Goal: Information Seeking & Learning: Learn about a topic

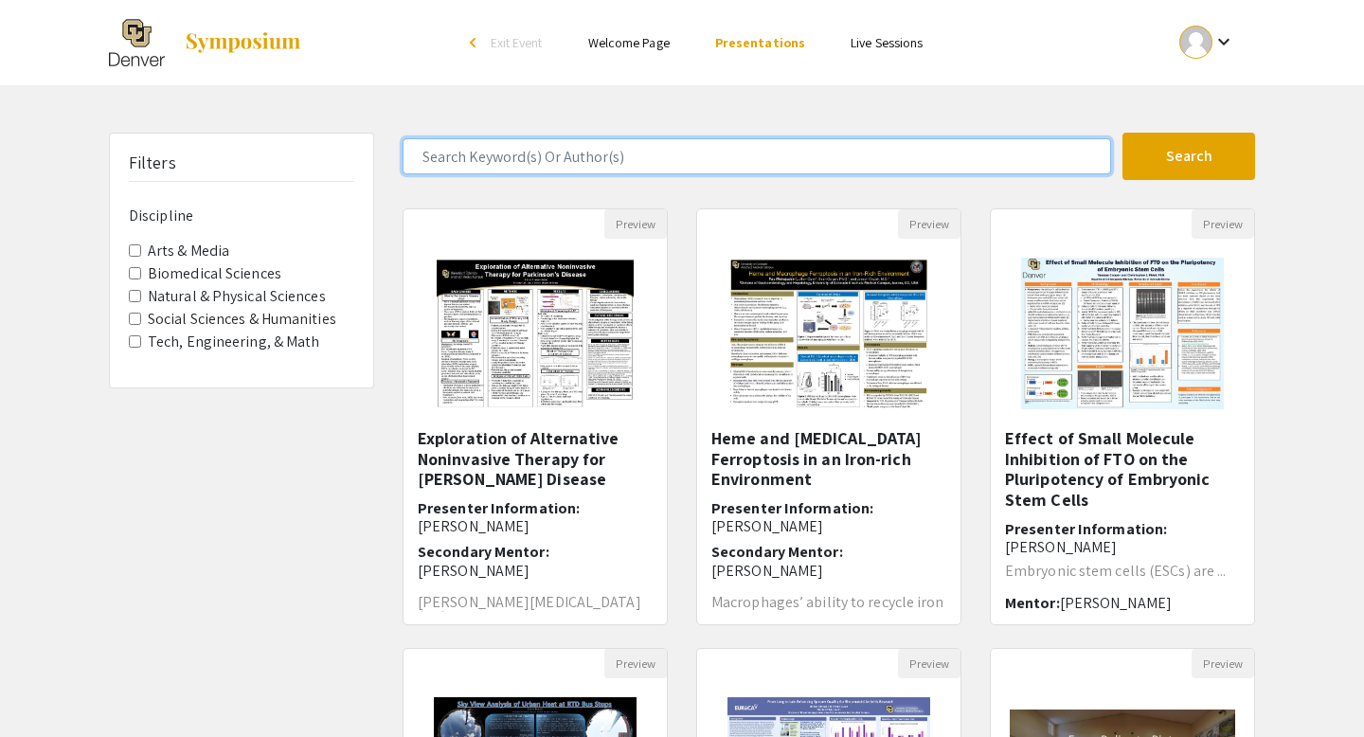
click at [517, 161] on input "Search Keyword(s) Or Author(s)" at bounding box center [757, 156] width 709 height 36
type input "v"
type input "[PERSON_NAME]"
click at [1123, 133] on button "Search" at bounding box center [1189, 156] width 133 height 47
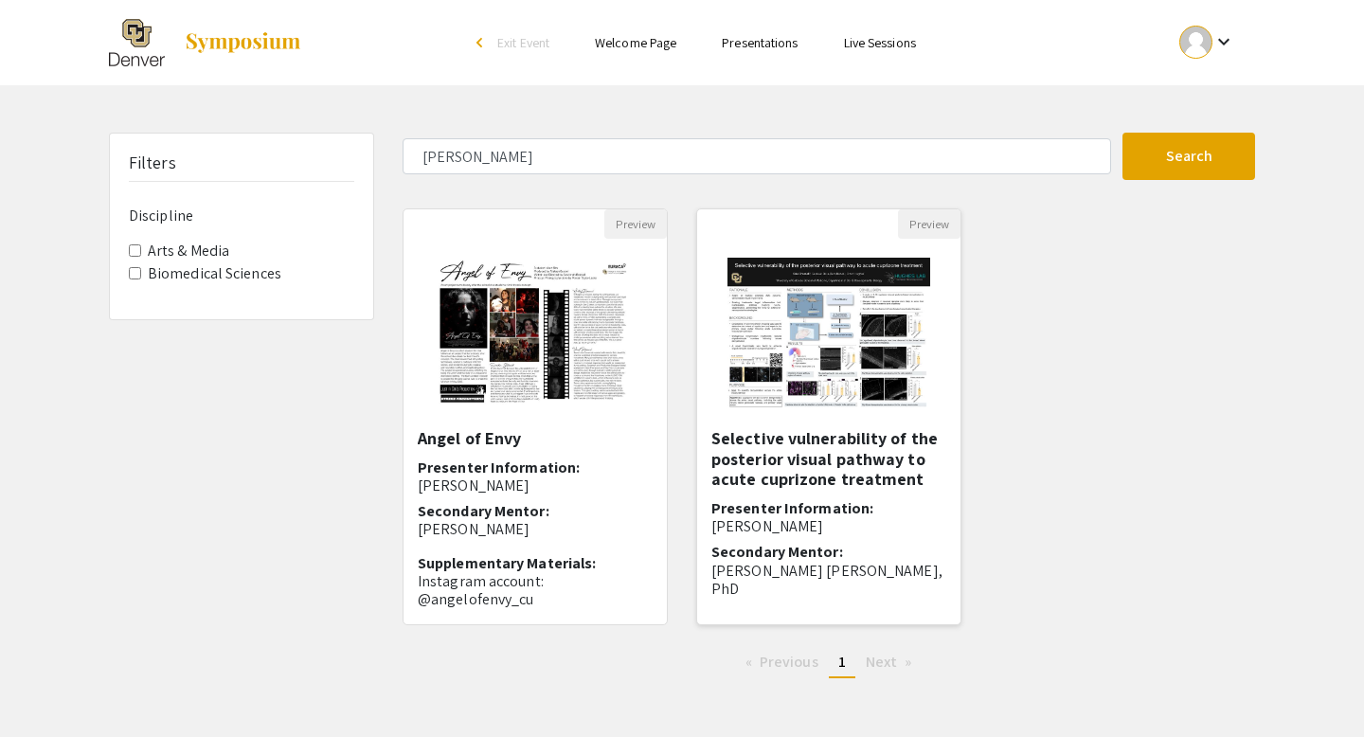
click at [801, 449] on h5 "Selective vulnerability of the posterior visual pathway to acute cuprizone trea…" at bounding box center [829, 459] width 235 height 62
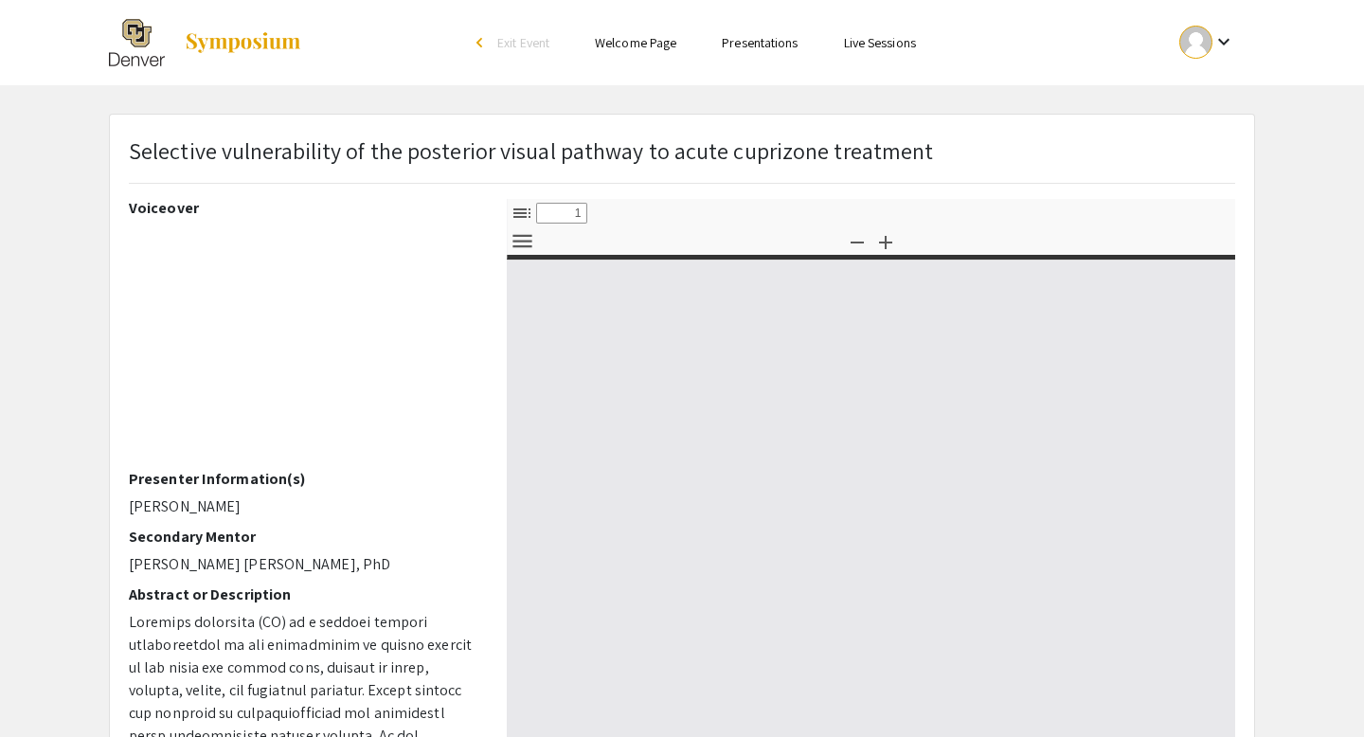
select select "custom"
type input "0"
select select "custom"
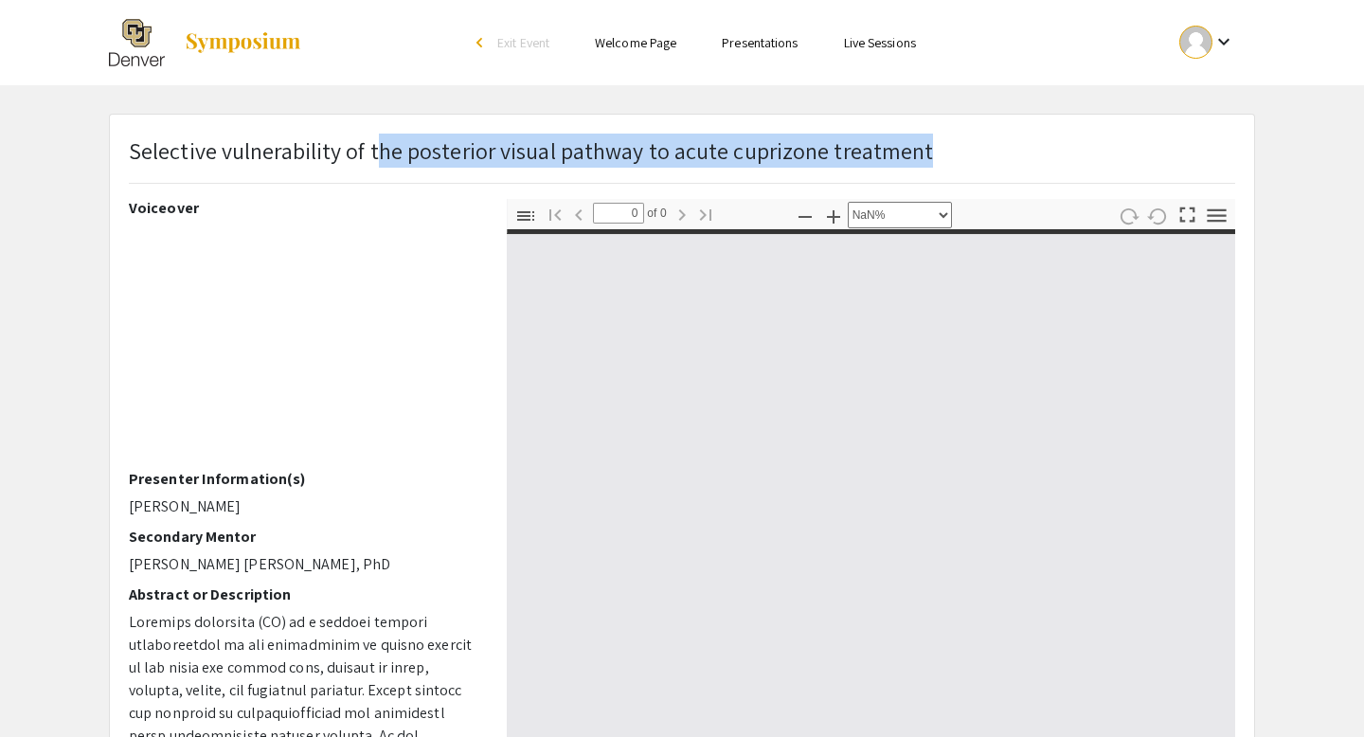
type input "1"
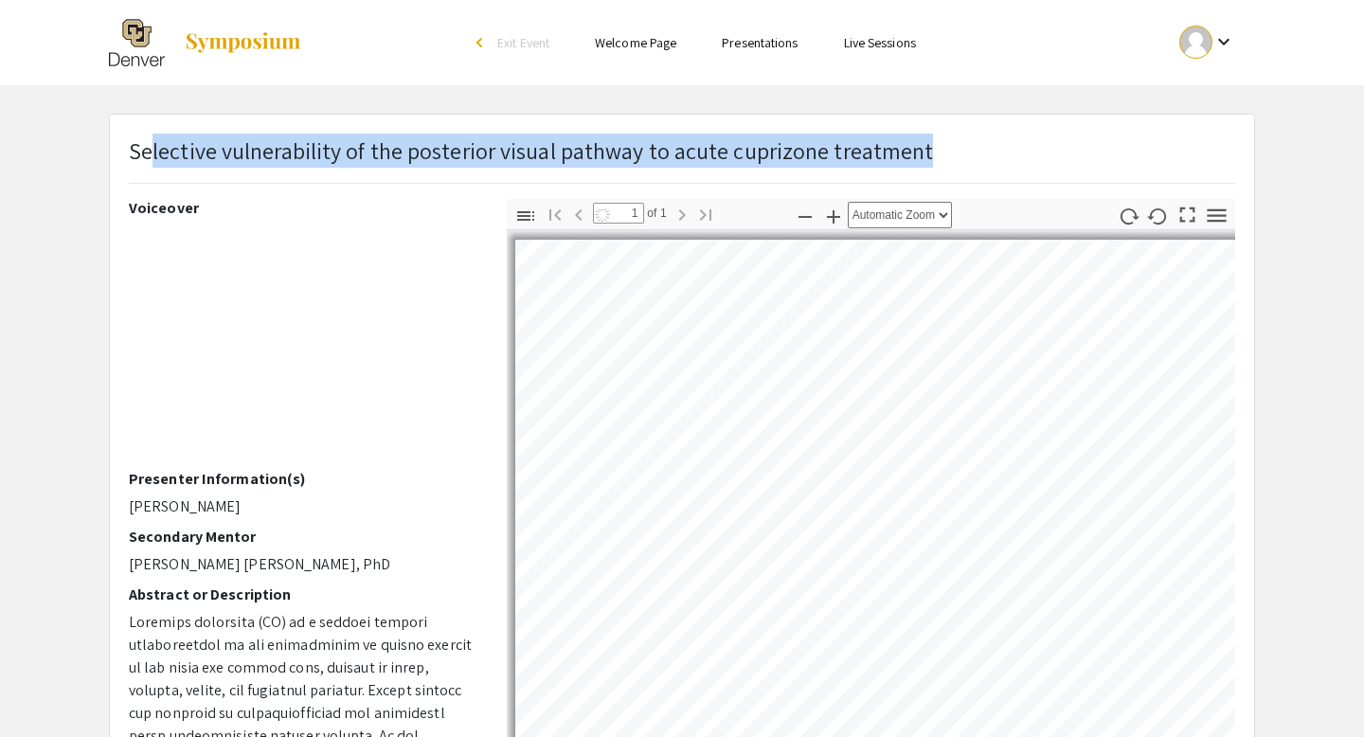
select select "custom"
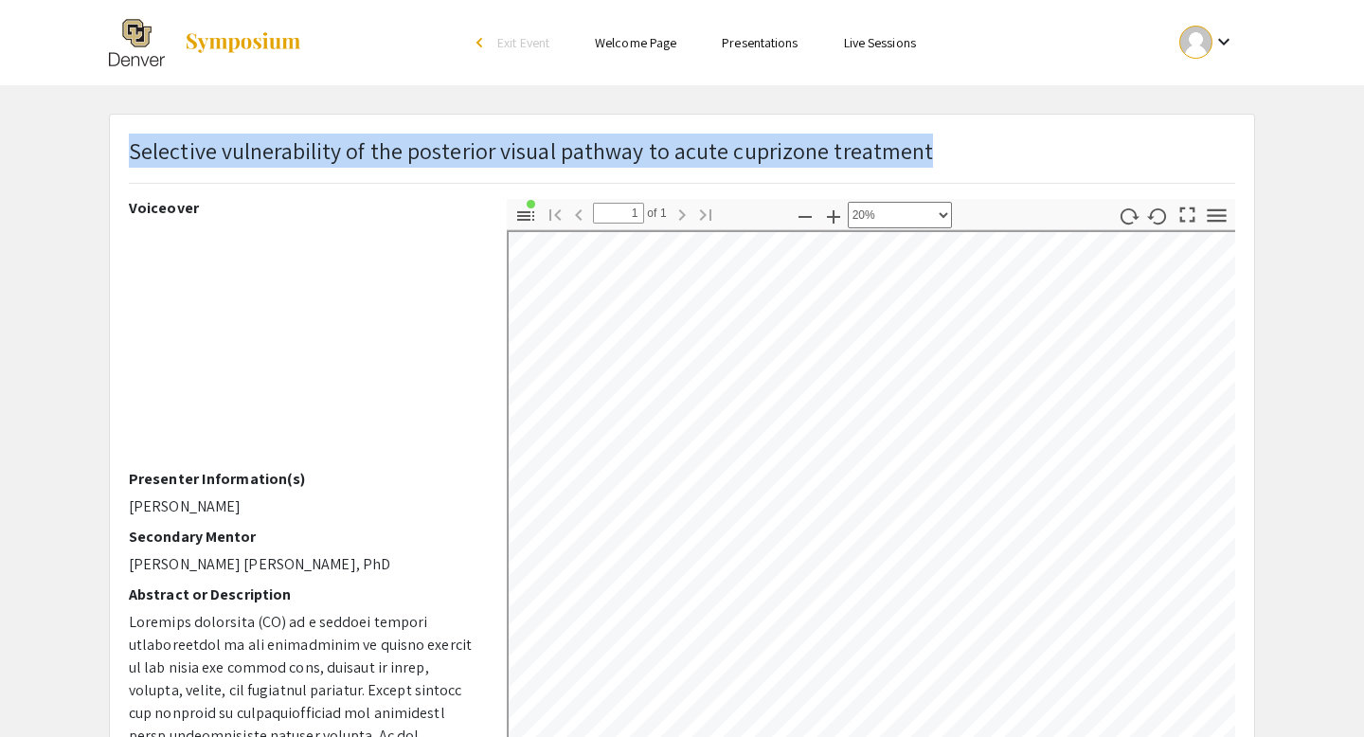
drag, startPoint x: 971, startPoint y: 157, endPoint x: 134, endPoint y: 154, distance: 837.6
click at [134, 154] on div "Selective vulnerability of the posterior visual pathway to acute cuprizone trea…" at bounding box center [682, 166] width 1135 height 65
copy p "Selective vulnerability of the posterior visual pathway to acute cuprizone trea…"
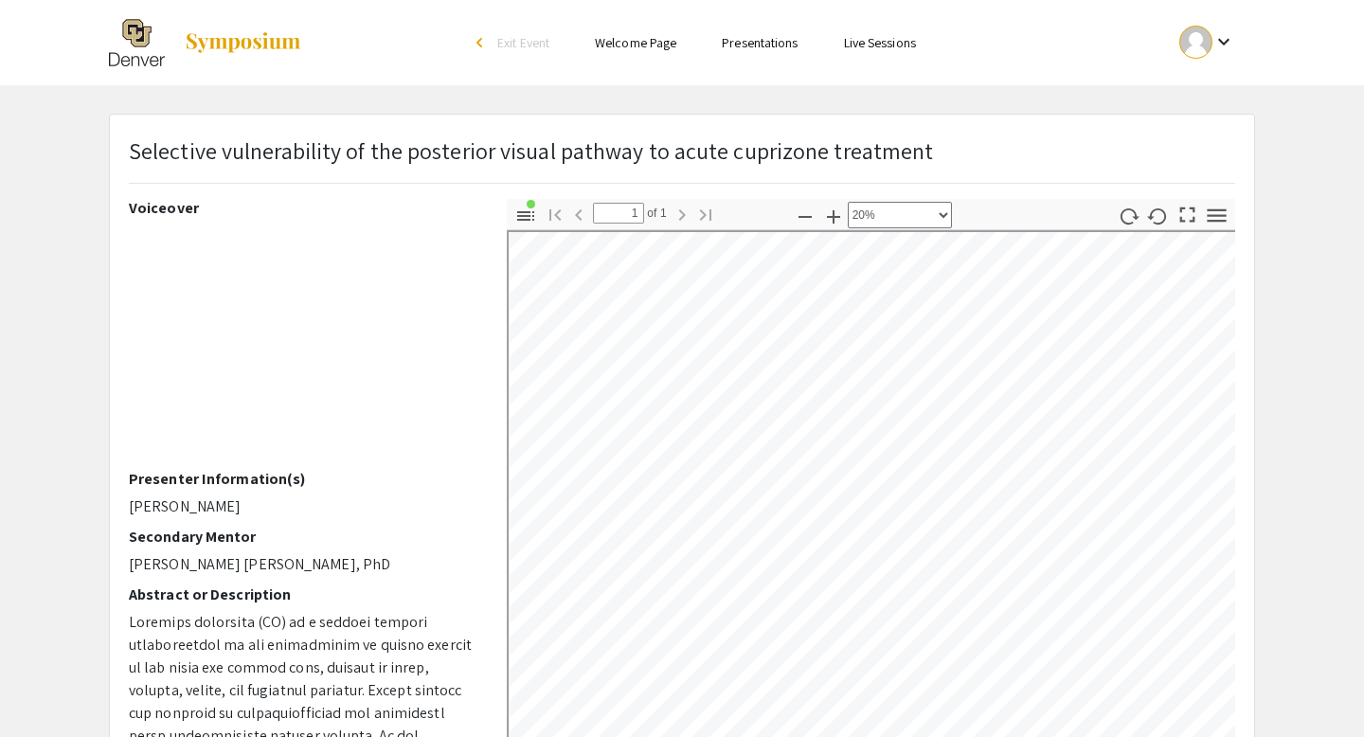
click at [79, 476] on app-presentation "Selective vulnerability of the posterior visual pathway to acute cuprizone trea…" at bounding box center [682, 554] width 1364 height 880
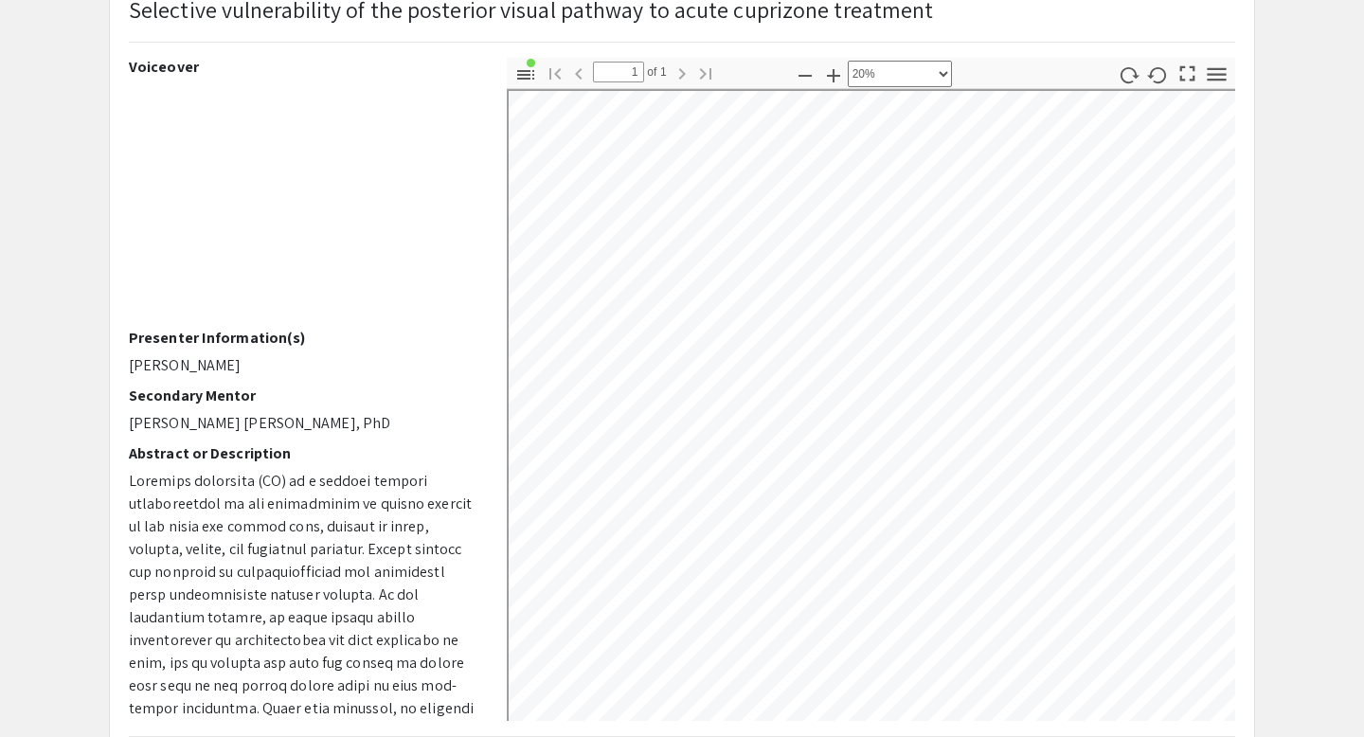
scroll to position [203, 0]
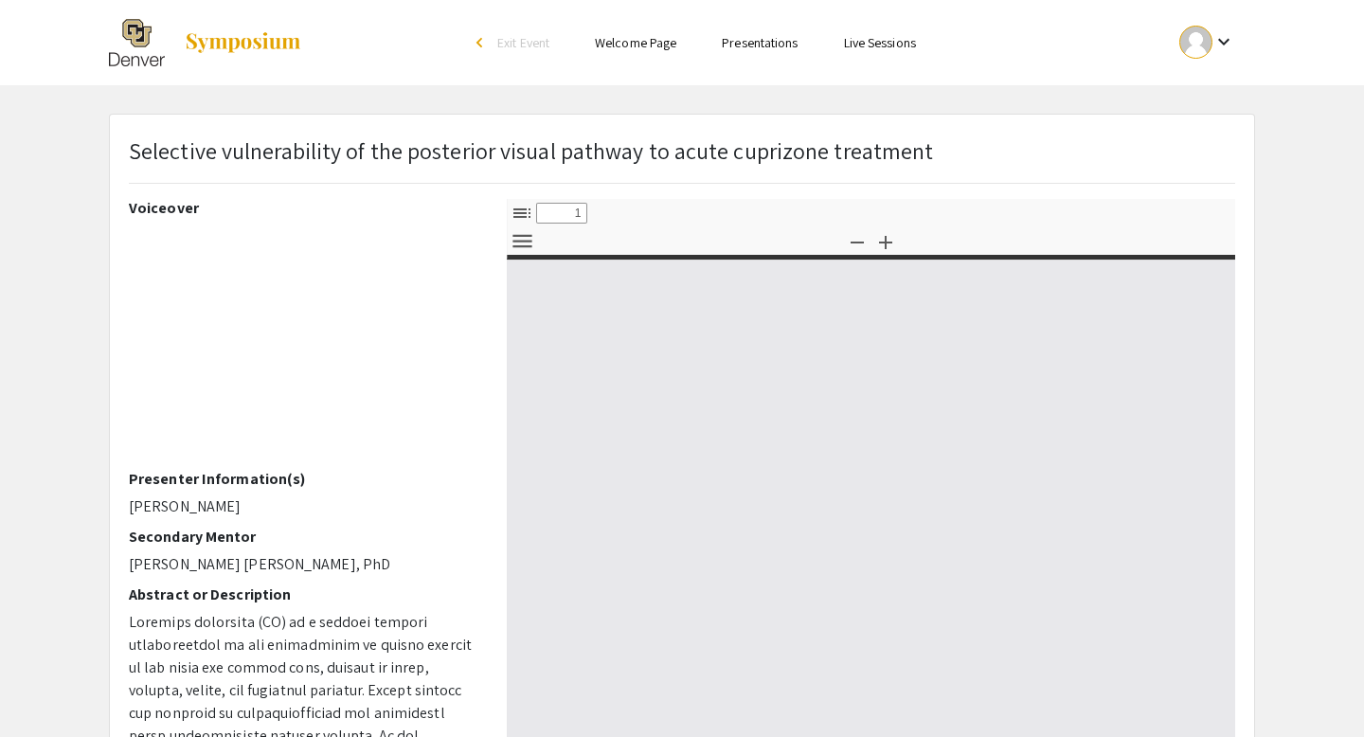
select select "custom"
type input "0"
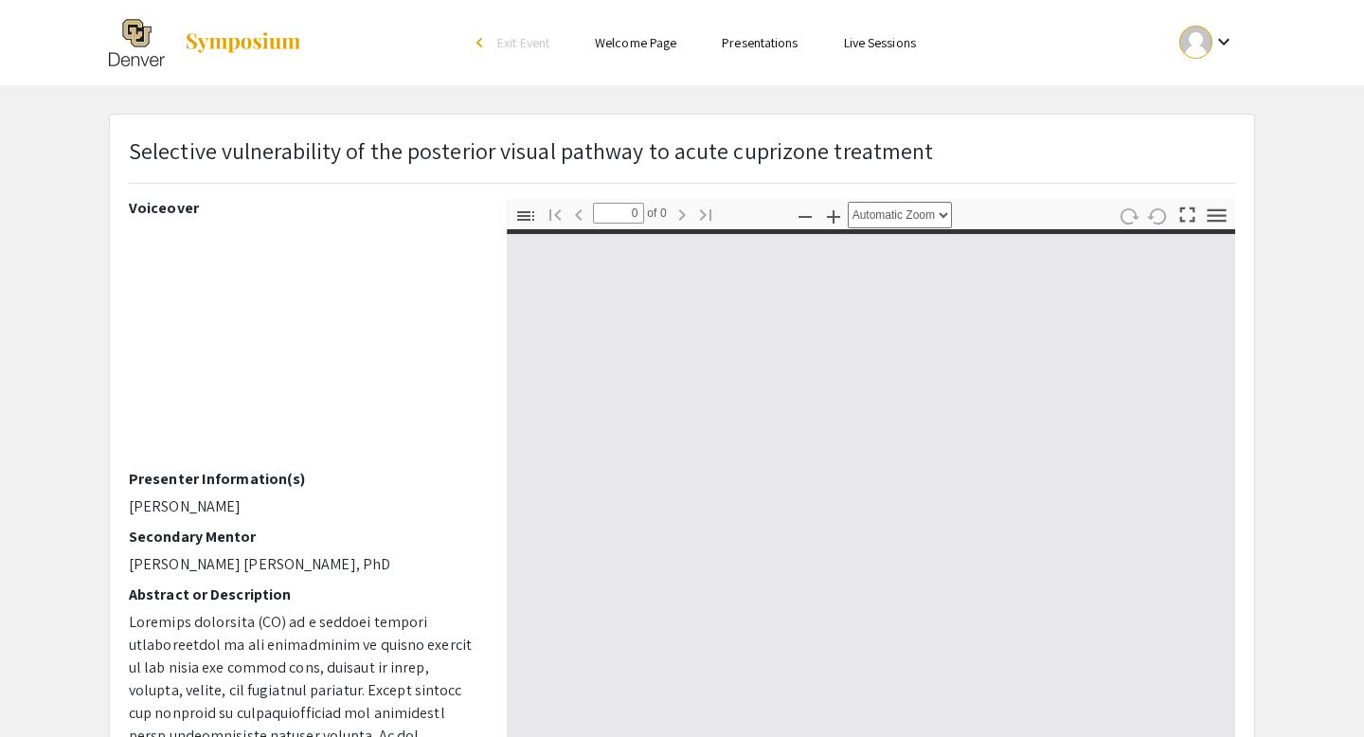
select select "custom"
